Goal: Information Seeking & Learning: Check status

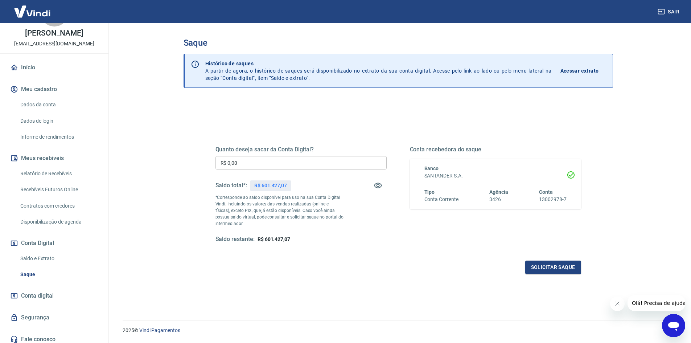
scroll to position [36, 0]
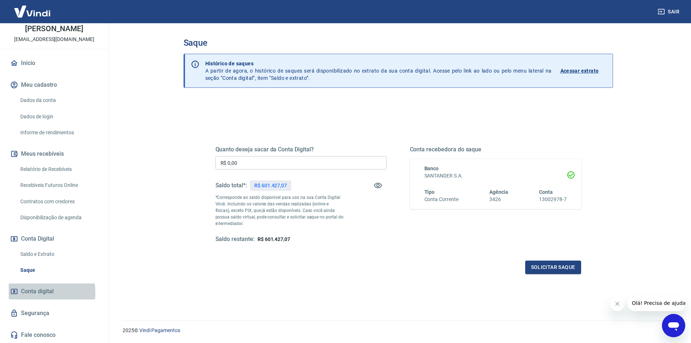
click at [40, 292] on span "Conta digital" at bounding box center [37, 291] width 33 height 10
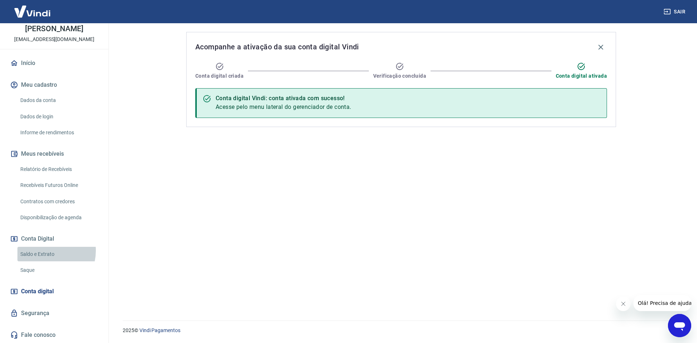
click at [45, 250] on link "Saldo e Extrato" at bounding box center [58, 254] width 82 height 15
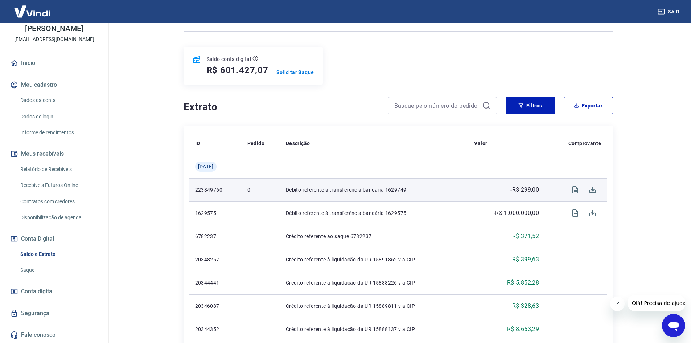
scroll to position [73, 0]
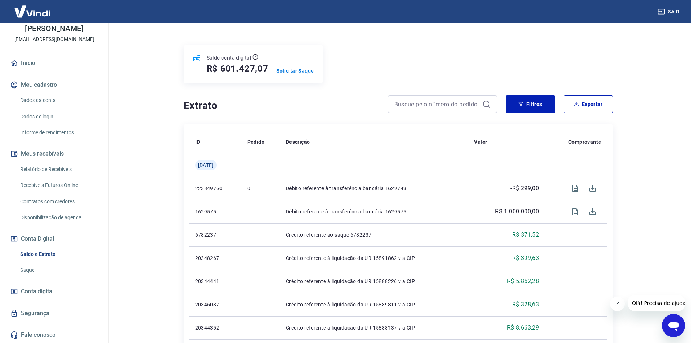
click at [40, 268] on link "Saque" at bounding box center [58, 270] width 82 height 15
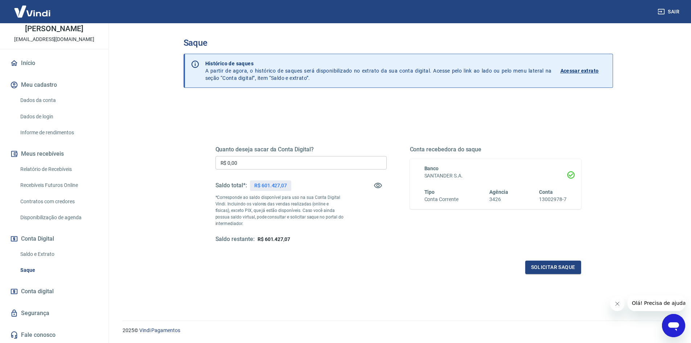
click at [579, 68] on p "Acessar extrato" at bounding box center [580, 70] width 38 height 7
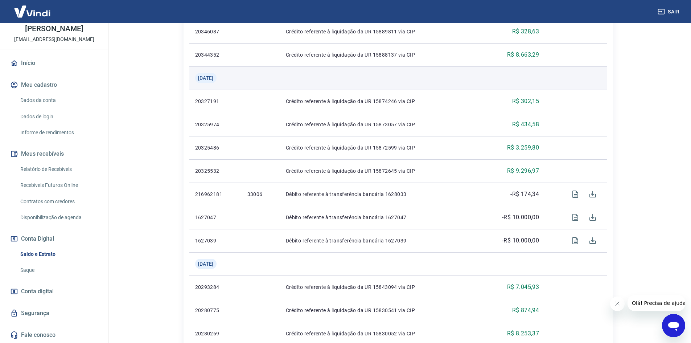
scroll to position [363, 0]
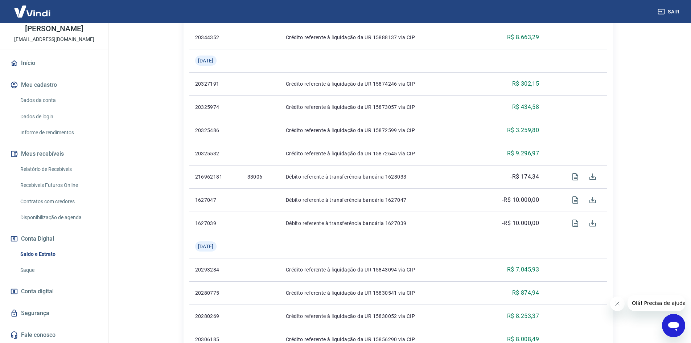
click at [668, 320] on icon "Abrir janela de mensagens" at bounding box center [673, 325] width 13 height 13
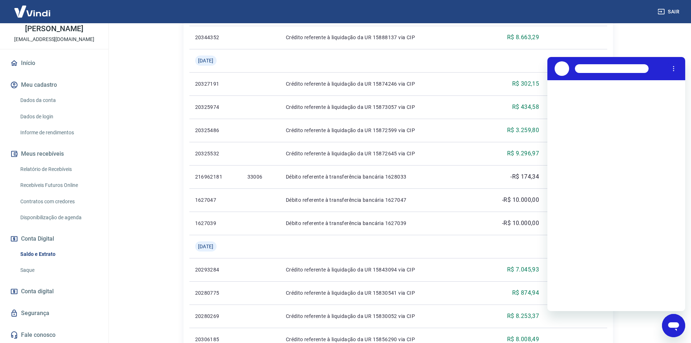
scroll to position [0, 0]
click at [674, 319] on div "Fechar janela de mensagens" at bounding box center [674, 326] width 22 height 22
type textarea "x"
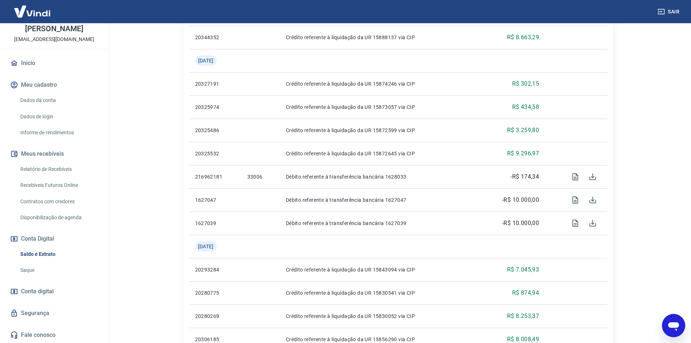
click at [49, 292] on span "Conta digital" at bounding box center [37, 291] width 33 height 10
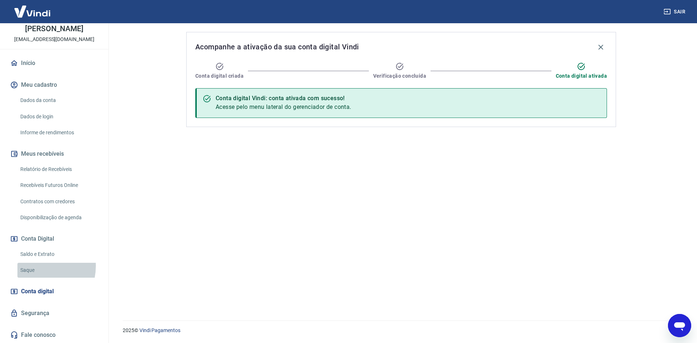
click at [35, 266] on link "Saque" at bounding box center [58, 270] width 82 height 15
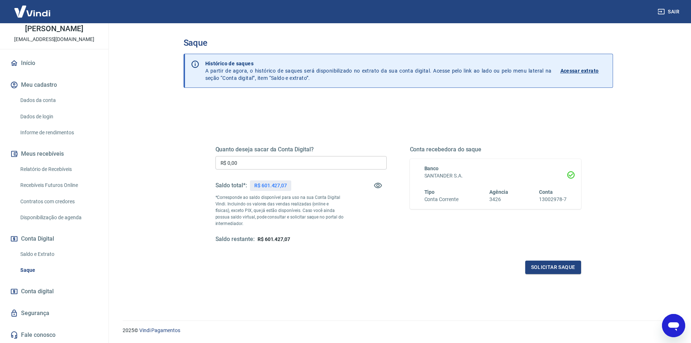
click at [268, 162] on input "R$ 0,00" at bounding box center [301, 162] width 171 height 13
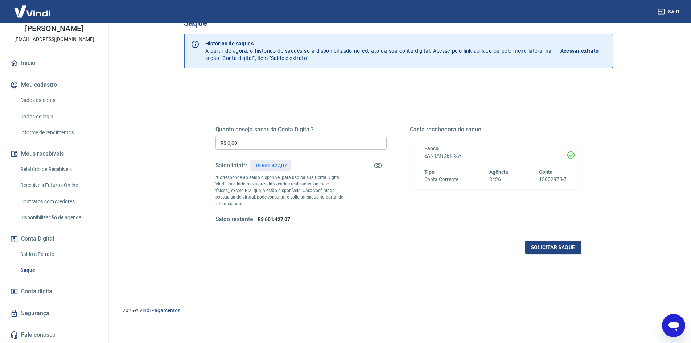
scroll to position [22, 0]
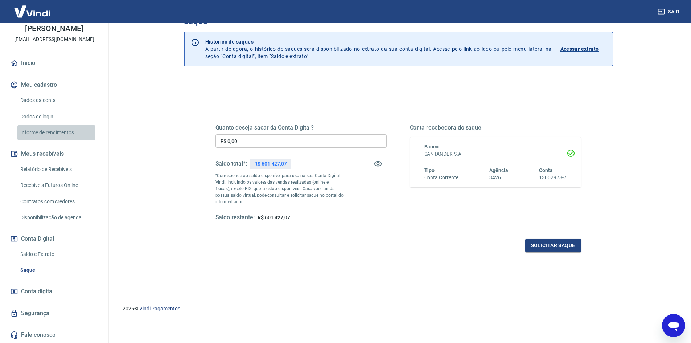
click at [49, 134] on link "Informe de rendimentos" at bounding box center [58, 132] width 82 height 15
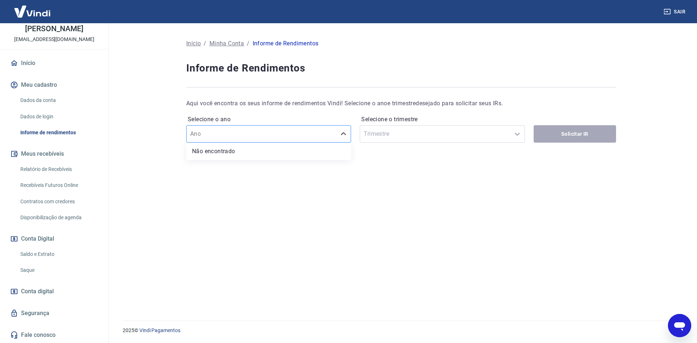
click at [332, 132] on div at bounding box center [261, 134] width 142 height 10
click at [418, 131] on div "Selecione o trimestre Trimestre" at bounding box center [442, 128] width 165 height 29
click at [284, 137] on div at bounding box center [261, 134] width 142 height 10
click at [248, 151] on li "Não encontrado" at bounding box center [268, 151] width 165 height 15
click at [432, 138] on div "Selecione o trimestre Trimestre" at bounding box center [442, 128] width 165 height 29
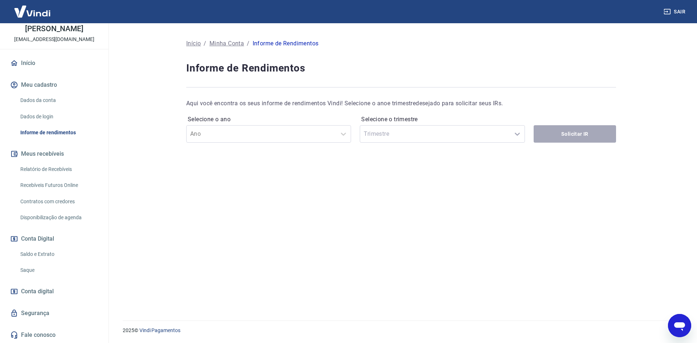
click at [432, 138] on div "Selecione o trimestre Trimestre" at bounding box center [442, 128] width 165 height 29
drag, startPoint x: 432, startPoint y: 138, endPoint x: 298, endPoint y: 150, distance: 134.9
click at [421, 140] on div "Selecione o trimestre Trimestre" at bounding box center [442, 128] width 165 height 29
click at [51, 99] on link "Dados da conta" at bounding box center [58, 100] width 82 height 15
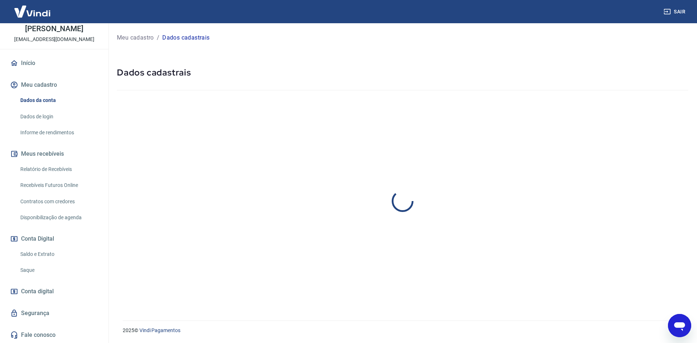
select select "SP"
select select "business"
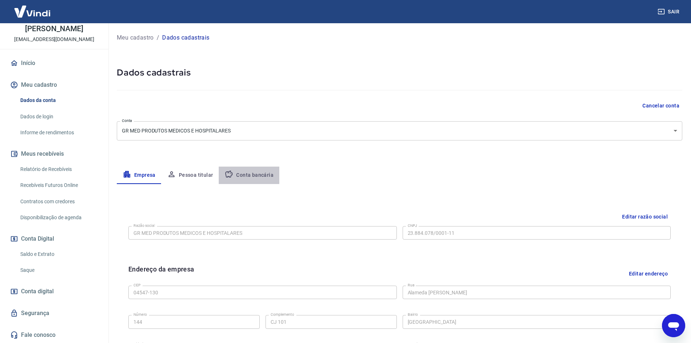
click at [251, 176] on button "Conta bancária" at bounding box center [249, 175] width 61 height 17
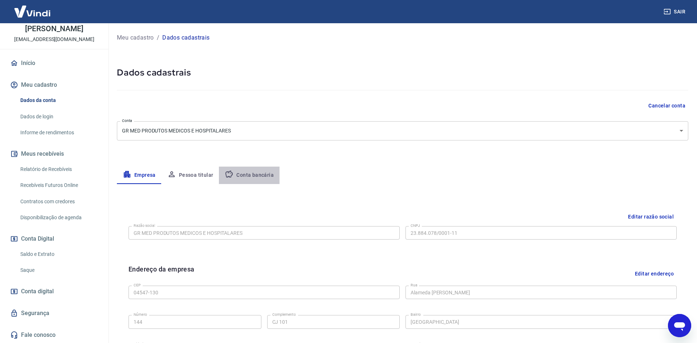
select select "1"
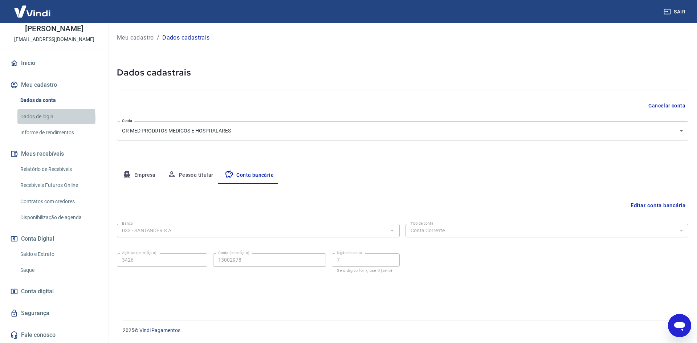
click at [46, 118] on link "Dados de login" at bounding box center [58, 116] width 82 height 15
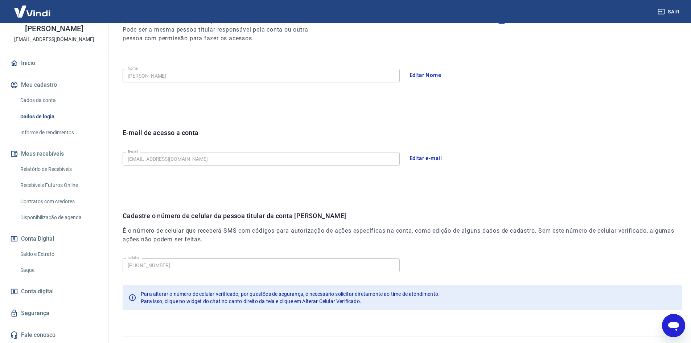
scroll to position [122, 0]
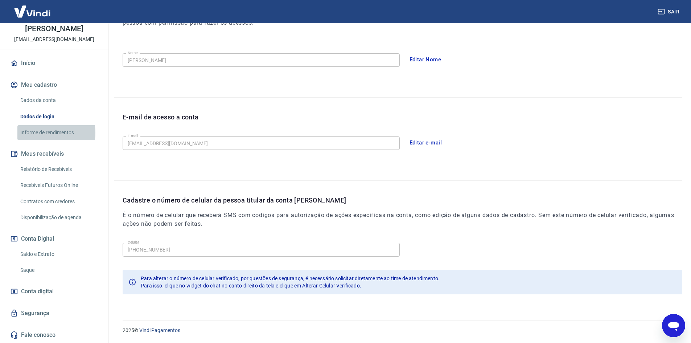
click at [45, 133] on link "Informe de rendimentos" at bounding box center [58, 132] width 82 height 15
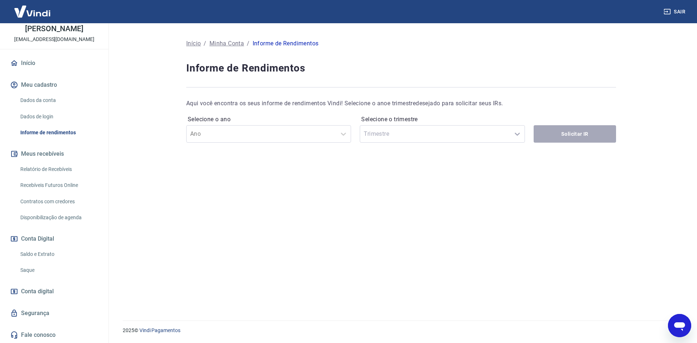
click at [43, 315] on link "Segurança" at bounding box center [54, 313] width 91 height 16
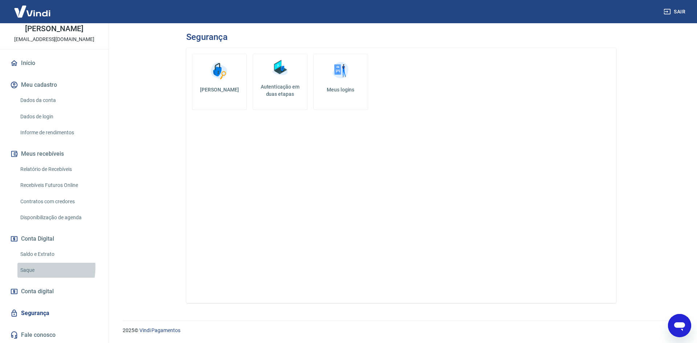
click at [32, 267] on link "Saque" at bounding box center [58, 270] width 82 height 15
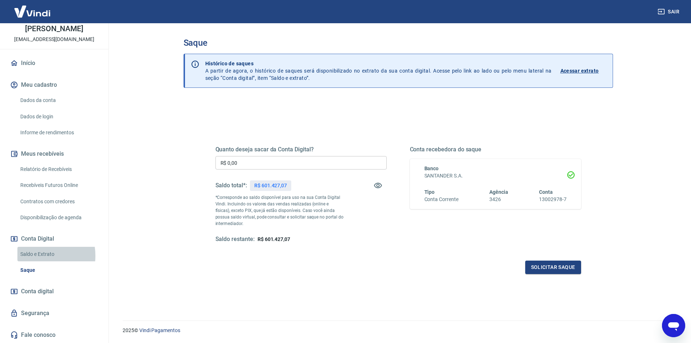
click at [36, 255] on link "Saldo e Extrato" at bounding box center [58, 254] width 82 height 15
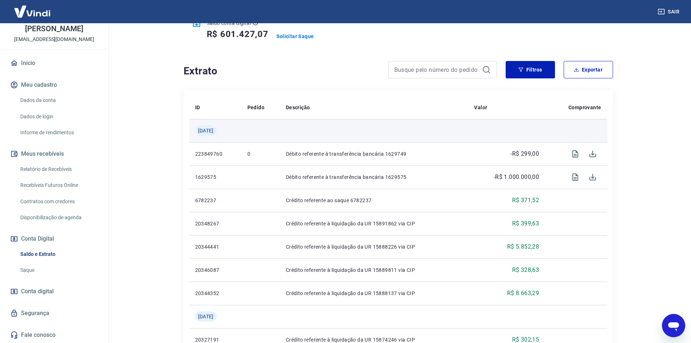
scroll to position [109, 0]
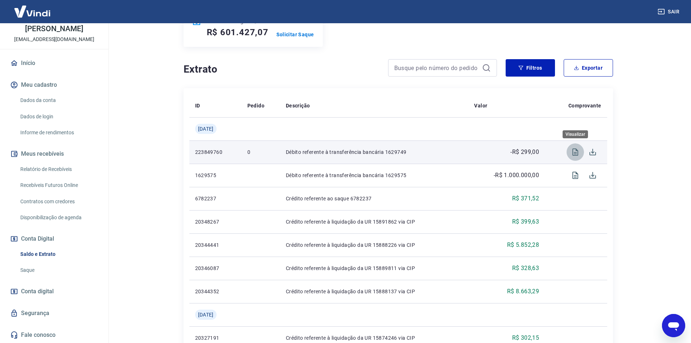
click at [577, 154] on icon "Visualizar" at bounding box center [576, 151] width 6 height 7
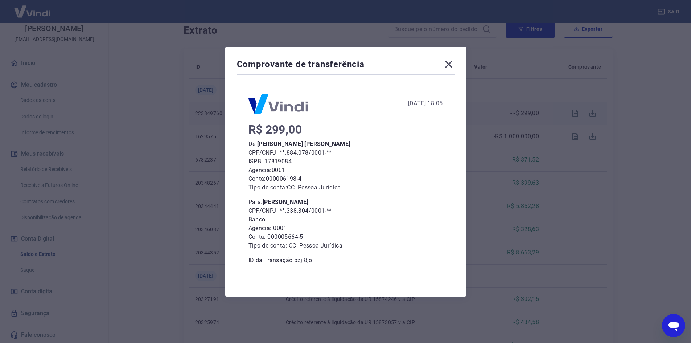
scroll to position [145, 0]
click at [310, 211] on p "CPF/CNPJ: **.338.304/0001-**" at bounding box center [346, 210] width 195 height 9
drag, startPoint x: 328, startPoint y: 209, endPoint x: 290, endPoint y: 212, distance: 38.6
click at [290, 212] on p "CPF/CNPJ: **.338.304/0001-**" at bounding box center [346, 210] width 195 height 9
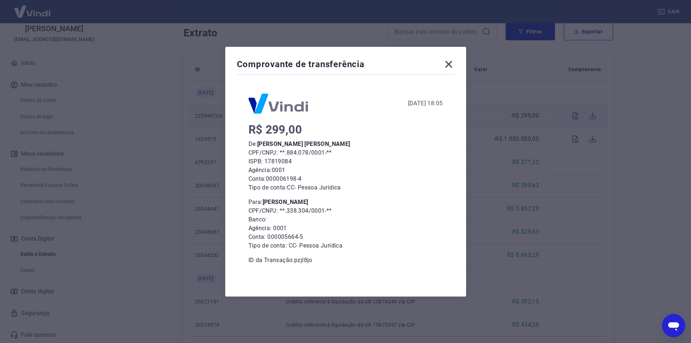
click at [452, 67] on icon at bounding box center [449, 64] width 12 height 12
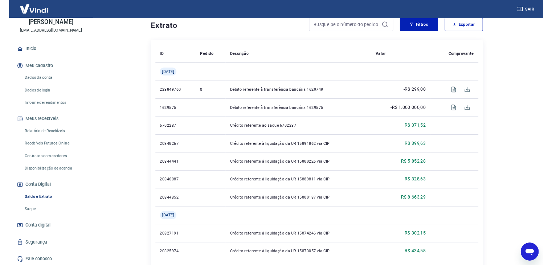
scroll to position [0, 0]
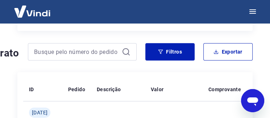
type textarea "x"
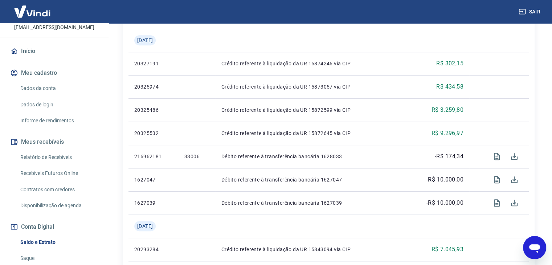
scroll to position [41, 0]
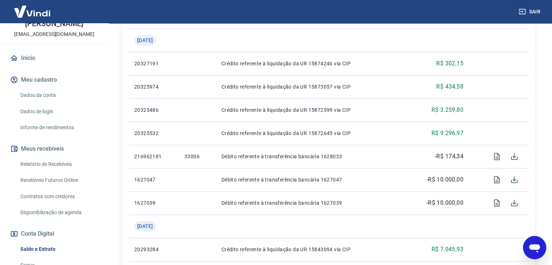
click at [49, 179] on link "Recebíveis Futuros Online" at bounding box center [58, 180] width 82 height 15
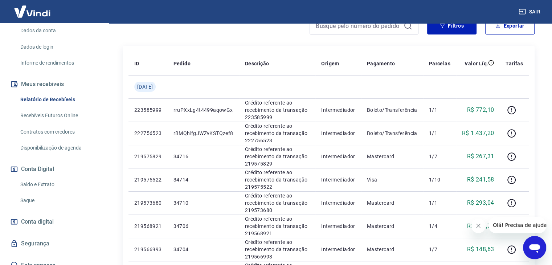
scroll to position [109, 0]
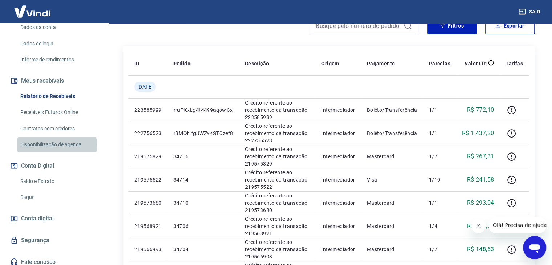
click at [57, 145] on link "Disponibilização de agenda" at bounding box center [58, 144] width 82 height 15
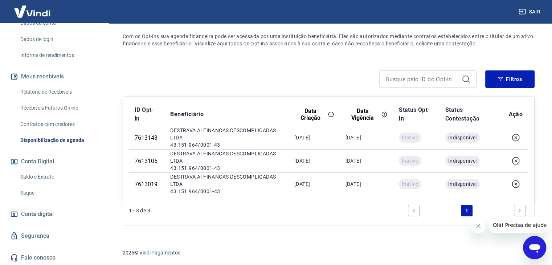
scroll to position [114, 0]
click at [42, 214] on span "Conta digital" at bounding box center [37, 214] width 33 height 10
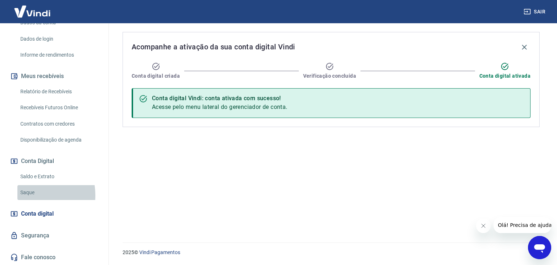
click at [29, 195] on link "Saque" at bounding box center [58, 192] width 82 height 15
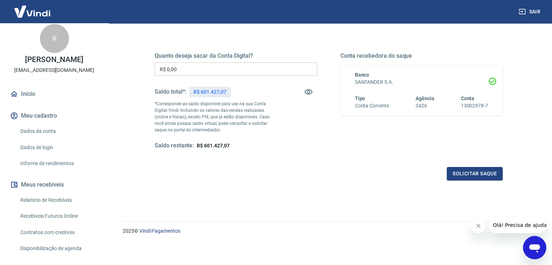
scroll to position [5, 0]
click at [32, 96] on link "Início" at bounding box center [54, 94] width 91 height 16
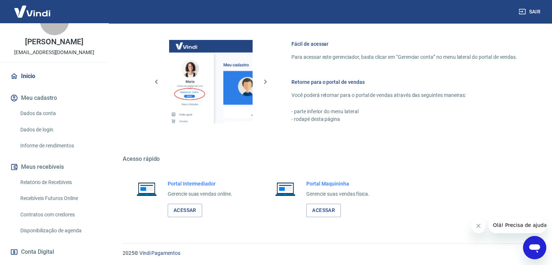
scroll to position [77, 0]
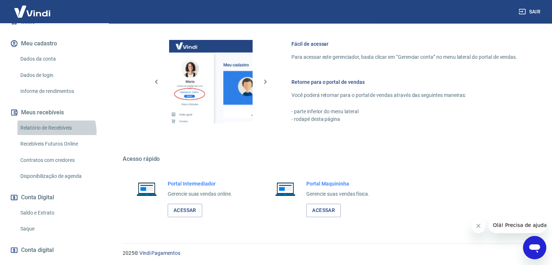
click at [52, 132] on link "Relatório de Recebíveis" at bounding box center [58, 127] width 82 height 15
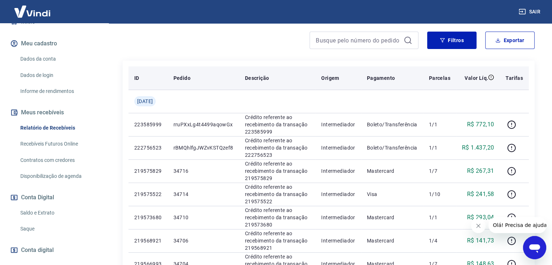
scroll to position [145, 0]
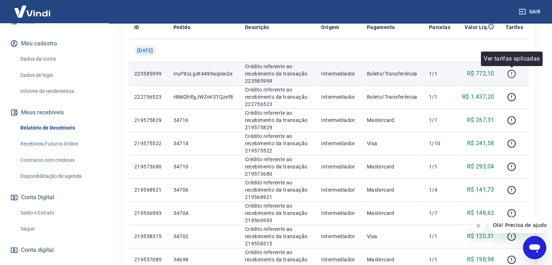
click at [511, 75] on icon "button" at bounding box center [511, 73] width 9 height 9
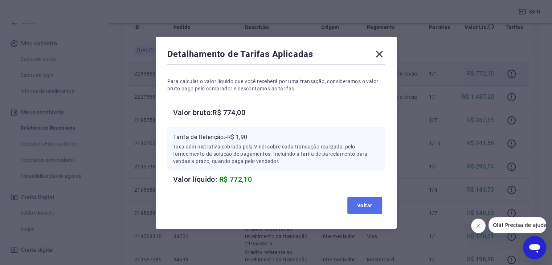
click at [367, 206] on button "Voltar" at bounding box center [364, 205] width 35 height 17
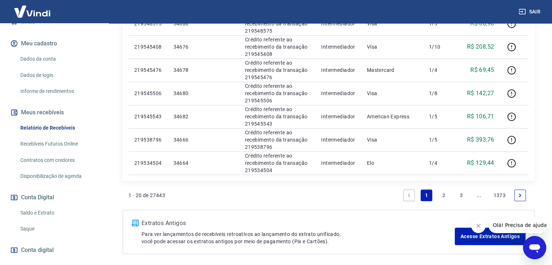
scroll to position [508, 0]
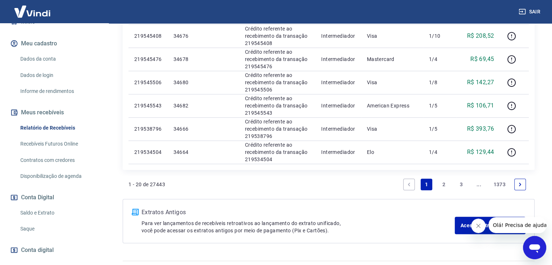
drag, startPoint x: 201, startPoint y: 218, endPoint x: 299, endPoint y: 206, distance: 99.0
click at [202, 217] on div "Extratos Antigos Para ver lançamentos de recebíveis retroativos ao lançamento d…" at bounding box center [298, 221] width 313 height 26
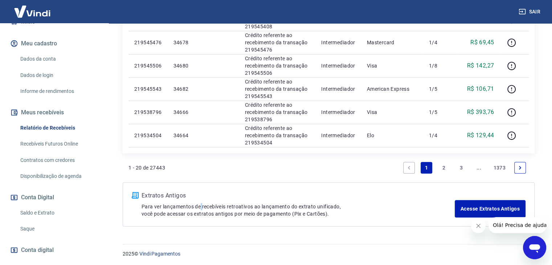
scroll to position [525, 0]
click at [489, 204] on link "Acesse Extratos Antigos" at bounding box center [490, 207] width 71 height 17
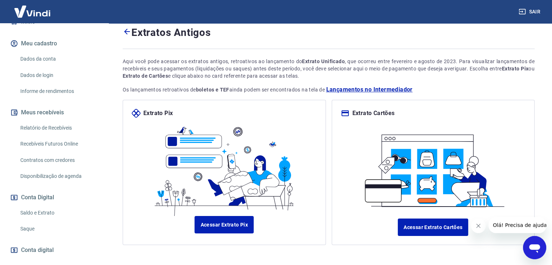
scroll to position [50, 0]
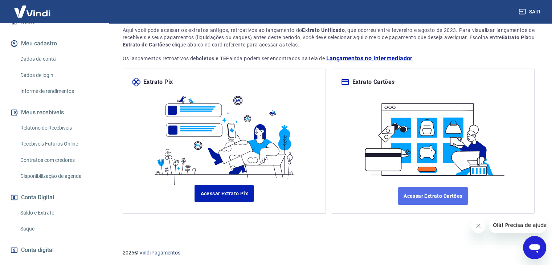
click at [434, 198] on link "Acessar Extrato Cartões" at bounding box center [433, 195] width 70 height 17
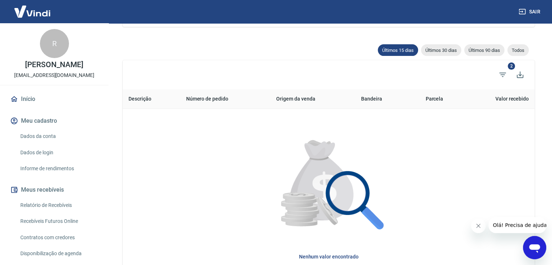
scroll to position [73, 0]
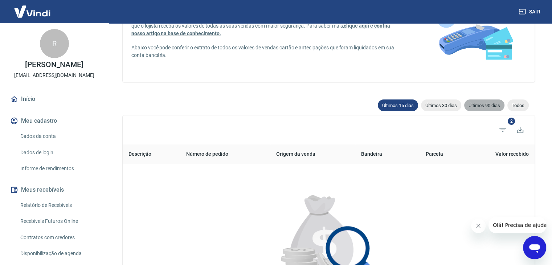
click at [483, 101] on div "Últimos 90 dias" at bounding box center [484, 105] width 40 height 12
type input "24/05/2025"
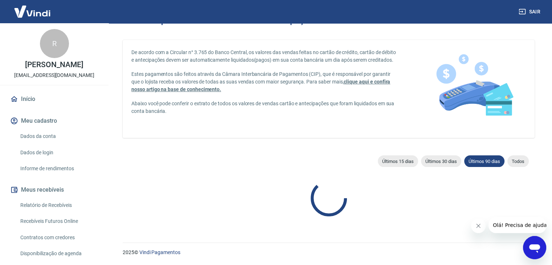
scroll to position [73, 0]
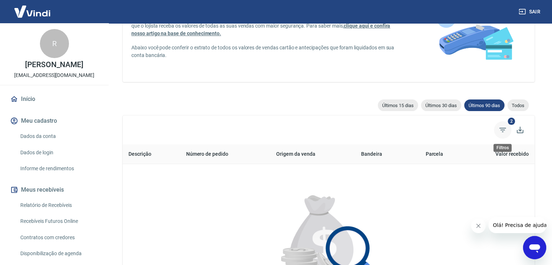
click at [501, 127] on icon "Filtros" at bounding box center [502, 130] width 9 height 9
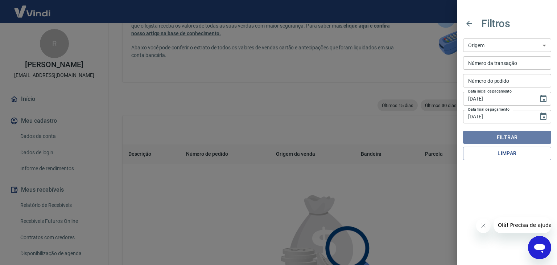
click at [507, 136] on button "Filtrar" at bounding box center [507, 137] width 88 height 13
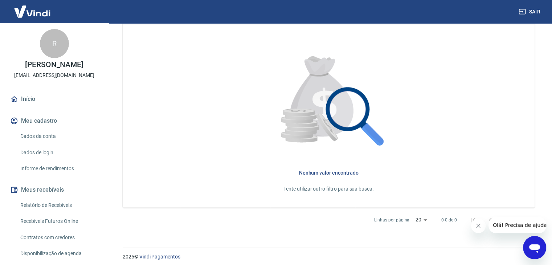
scroll to position [216, 0]
